Goal: Transaction & Acquisition: Purchase product/service

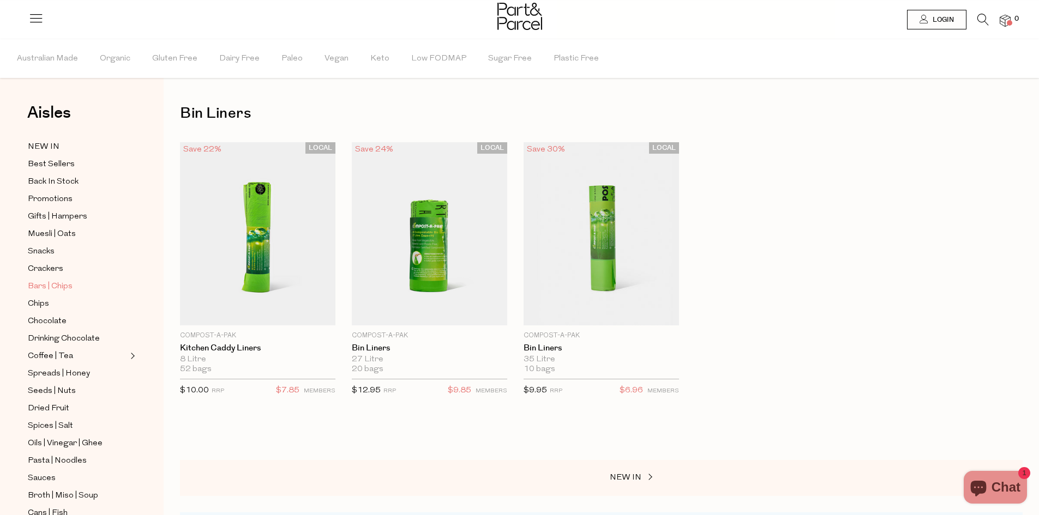
click at [53, 280] on span "Bars | Chips" at bounding box center [50, 286] width 45 height 13
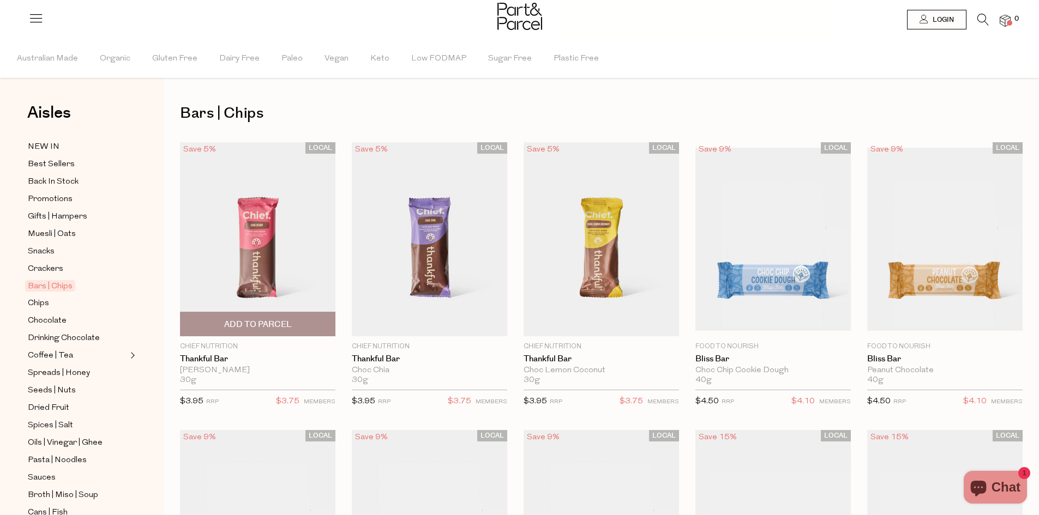
click at [282, 297] on img at bounding box center [257, 239] width 155 height 194
